Goal: Check status

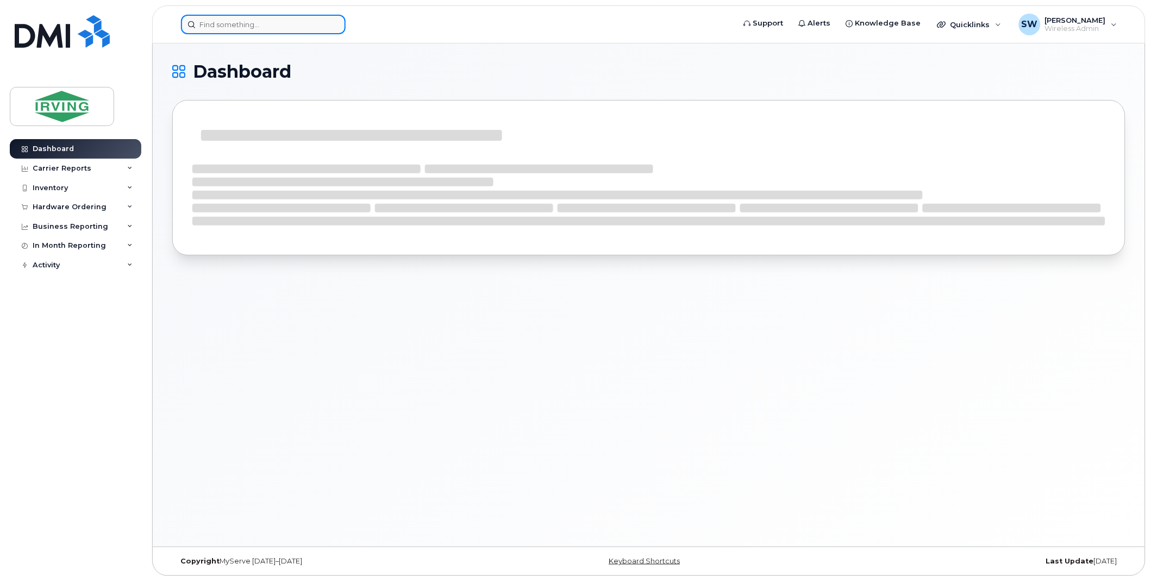
click at [236, 21] on input at bounding box center [263, 25] width 165 height 20
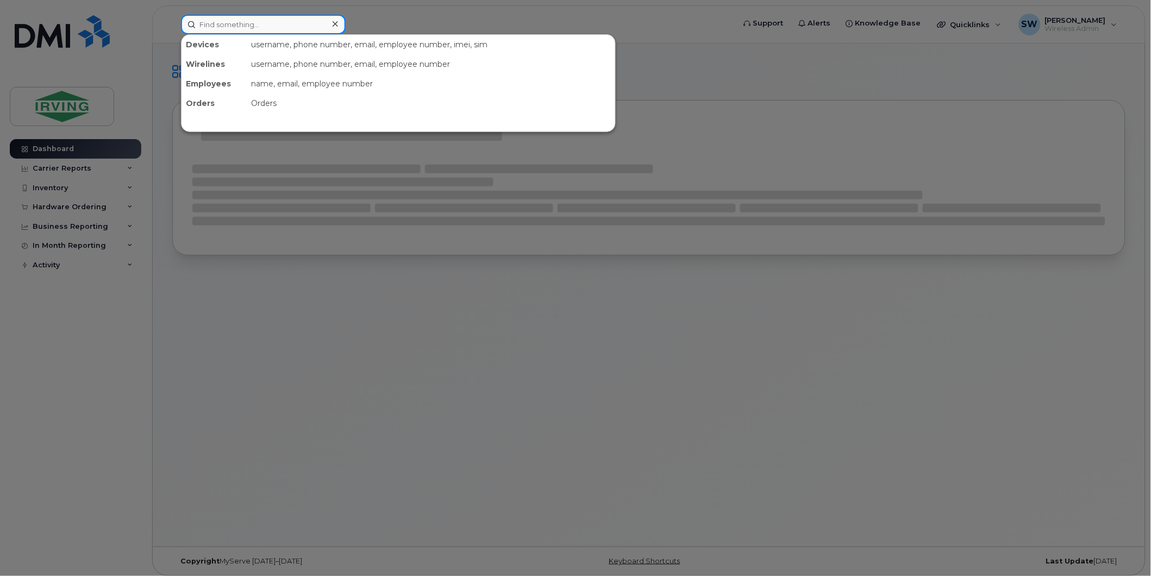
paste input "G9FZ7X04NWYR"
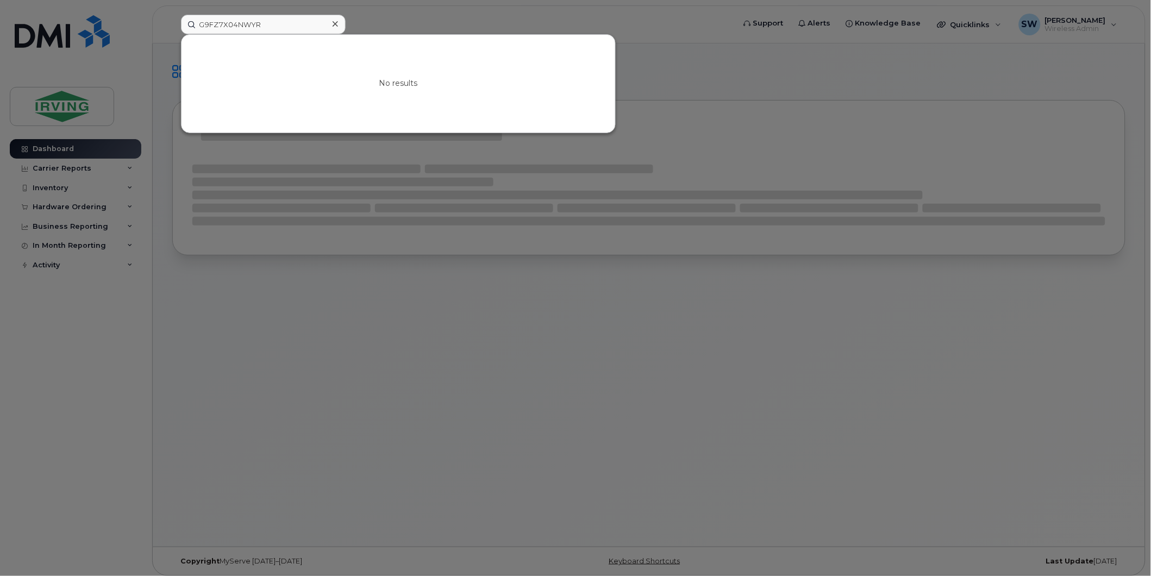
click at [253, 292] on div at bounding box center [575, 288] width 1151 height 576
drag, startPoint x: 286, startPoint y: 26, endPoint x: 109, endPoint y: 16, distance: 177.5
click at [172, 16] on div "G9FZ7X04NWYR No results" at bounding box center [454, 25] width 564 height 20
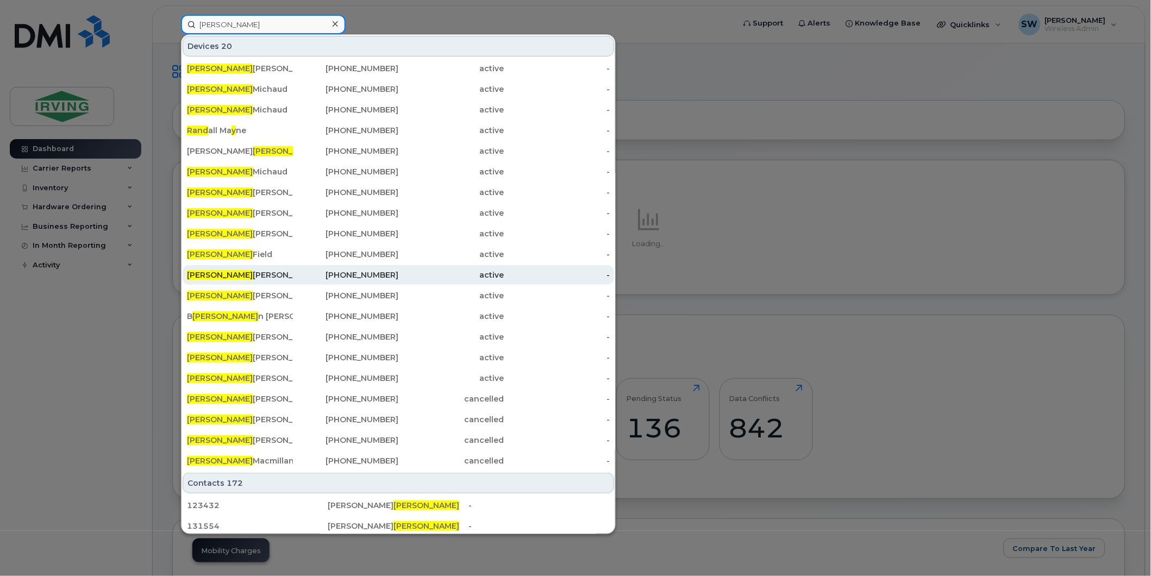
type input "rANDY"
click at [240, 272] on div "Randy Deroche" at bounding box center [240, 275] width 106 height 11
